Goal: Navigation & Orientation: Find specific page/section

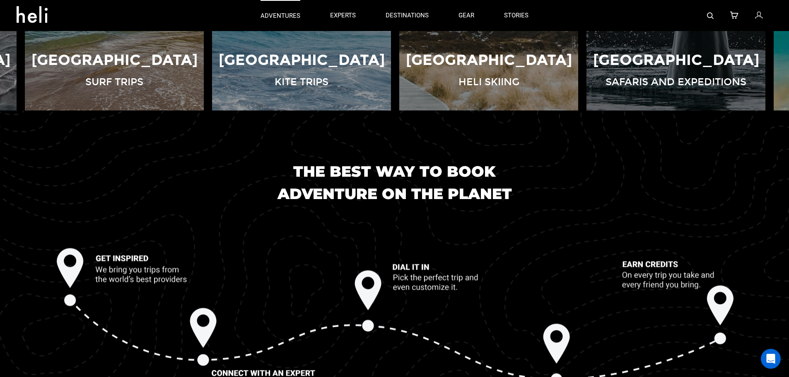
scroll to position [792, 0]
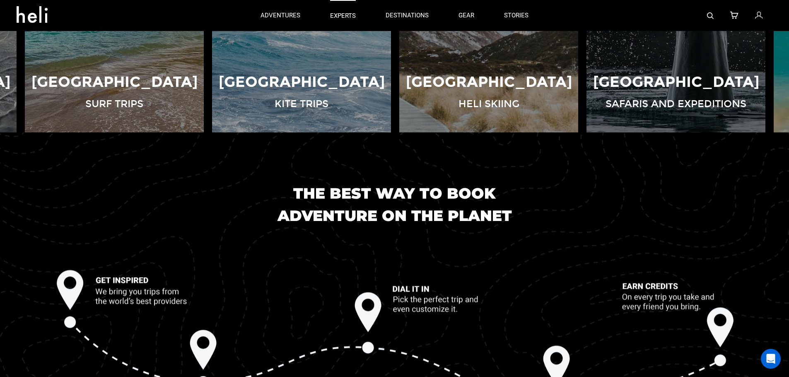
click at [335, 12] on p "experts" at bounding box center [343, 16] width 26 height 9
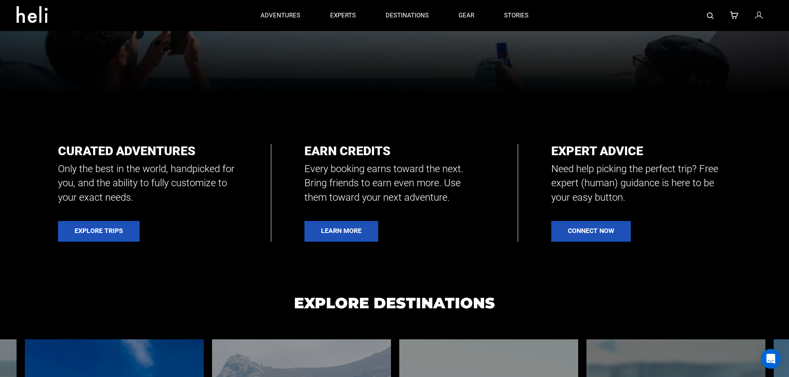
scroll to position [212, 0]
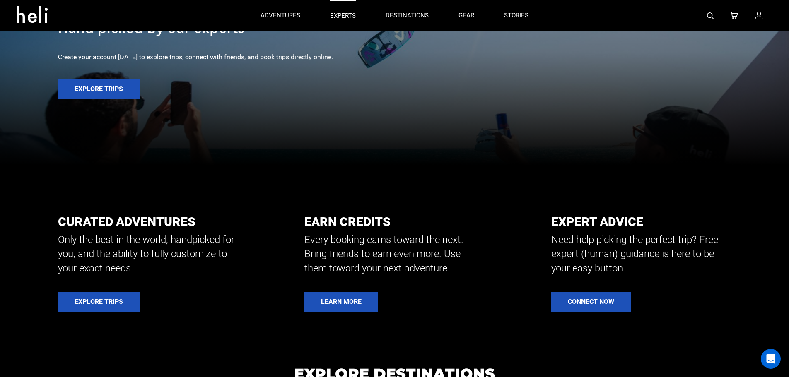
click at [350, 15] on p "experts" at bounding box center [343, 16] width 26 height 9
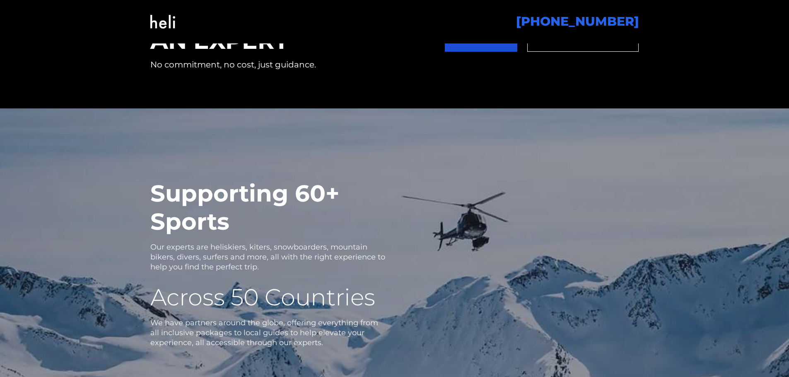
scroll to position [1329, 0]
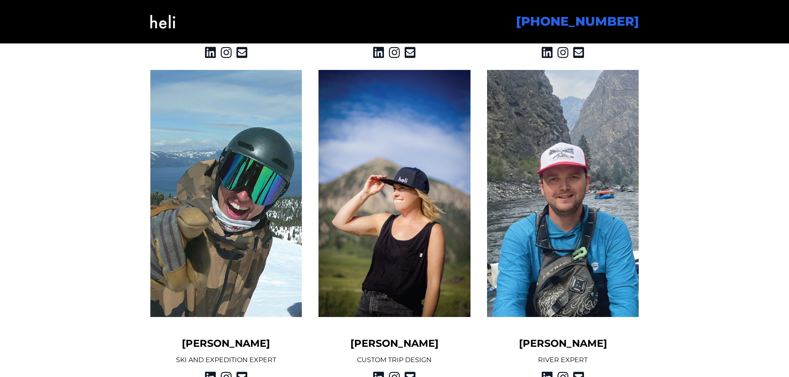
scroll to position [1035, 0]
